Goal: Navigation & Orientation: Find specific page/section

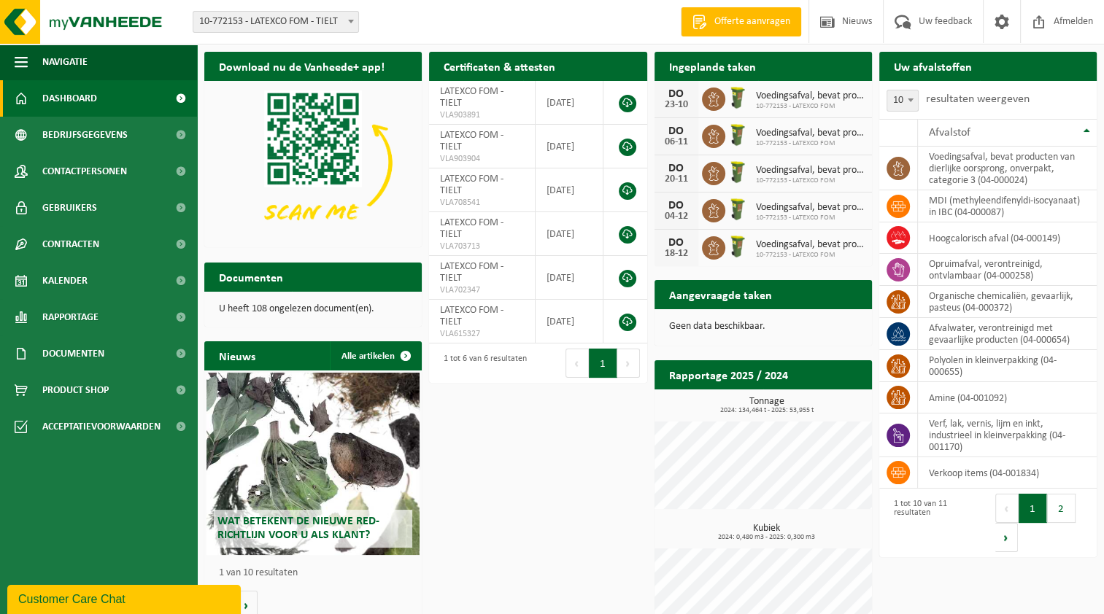
drag, startPoint x: 74, startPoint y: 18, endPoint x: 230, endPoint y: 74, distance: 166.2
click at [74, 18] on img at bounding box center [87, 22] width 175 height 44
drag, startPoint x: 136, startPoint y: 591, endPoint x: 285, endPoint y: 930, distance: 370.8
click at [136, 591] on div "Customer Care Chat" at bounding box center [124, 600] width 212 height 18
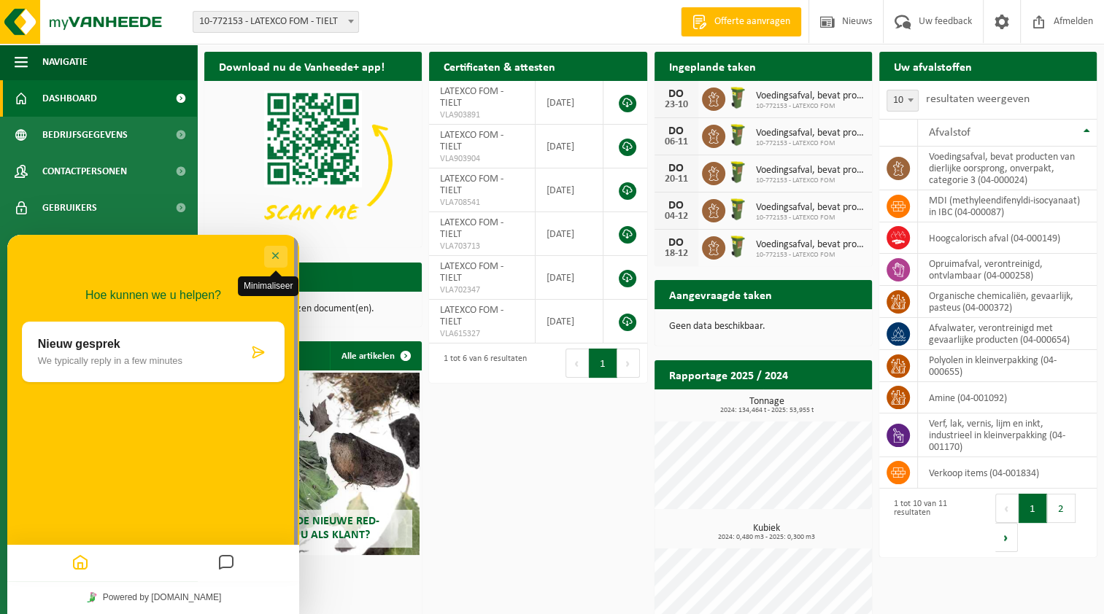
click at [274, 256] on button "Minimaliseer" at bounding box center [275, 257] width 23 height 22
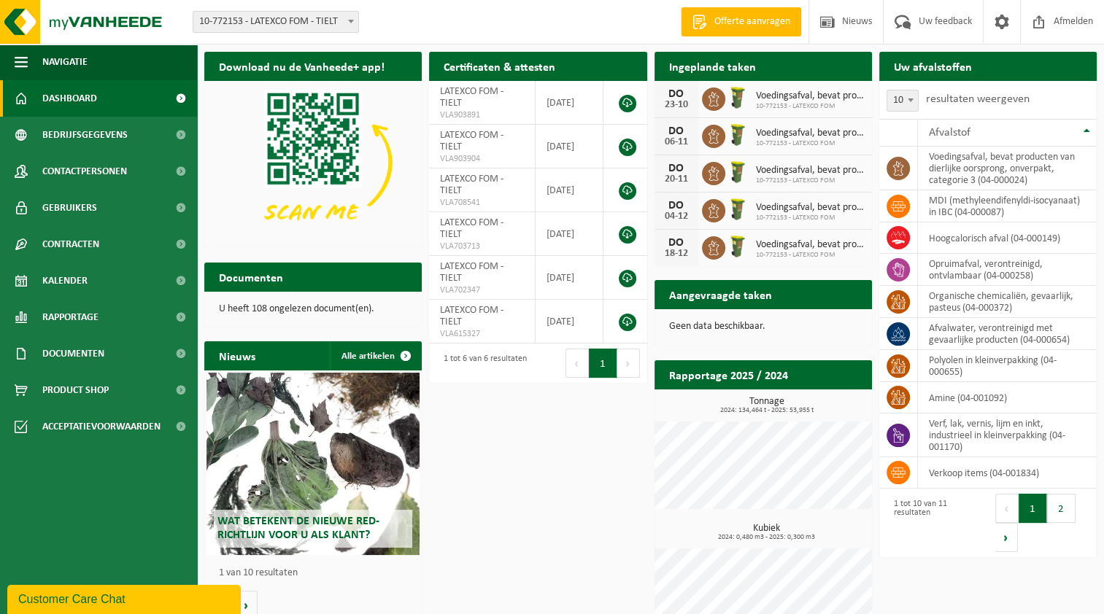
click at [630, 451] on div "Download nu de Vanheede+ app! Verberg Certificaten & attesten Bekijk uw certifi…" at bounding box center [651, 348] width 900 height 606
